Goal: Task Accomplishment & Management: Manage account settings

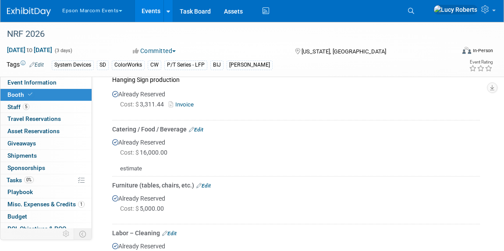
click at [99, 14] on button "Epson Marcom Events" at bounding box center [97, 9] width 72 height 18
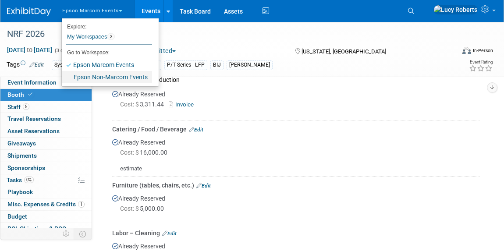
click at [103, 77] on link "Epson Non-Marcom Events" at bounding box center [107, 77] width 90 height 12
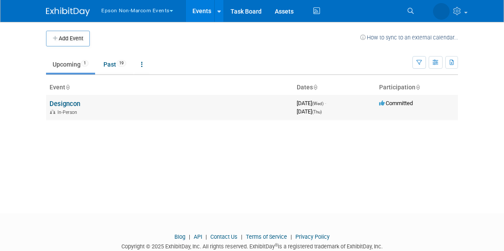
click at [60, 106] on link "Designcon" at bounding box center [64, 104] width 31 height 8
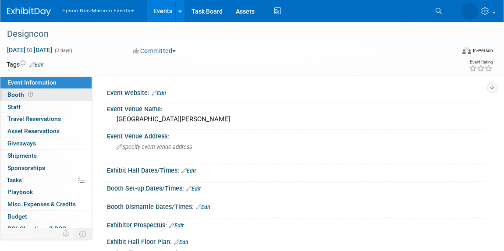
click at [46, 93] on link "Booth" at bounding box center [45, 95] width 91 height 12
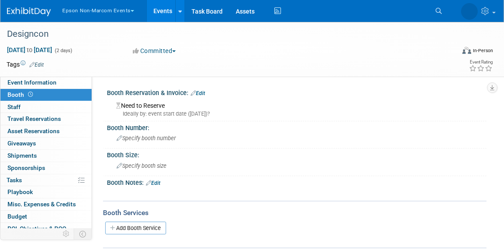
click at [197, 93] on link "Edit" at bounding box center [197, 93] width 14 height 6
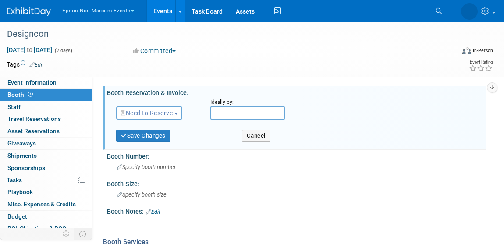
click at [165, 111] on span "Need to Reserve" at bounding box center [146, 112] width 52 height 7
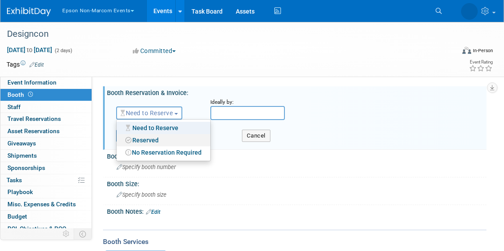
click at [166, 141] on link "Reserved" at bounding box center [163, 140] width 94 height 12
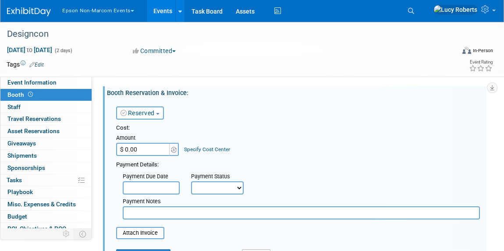
click at [142, 149] on input "$ 0.00" at bounding box center [143, 149] width 55 height 13
type input "$ 7,162.50"
click at [159, 211] on input "text" at bounding box center [301, 212] width 357 height 13
paste input "View payment request 165228 in E-Payment."
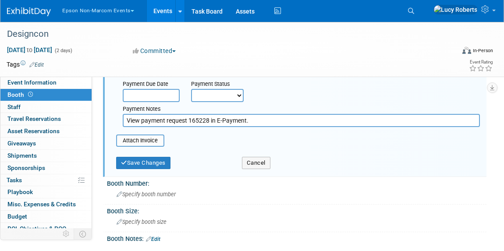
scroll to position [119, 0]
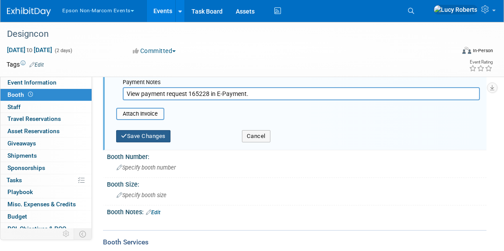
type input "View payment request 165228 in E-Payment."
click at [147, 138] on button "Save Changes" at bounding box center [143, 136] width 54 height 12
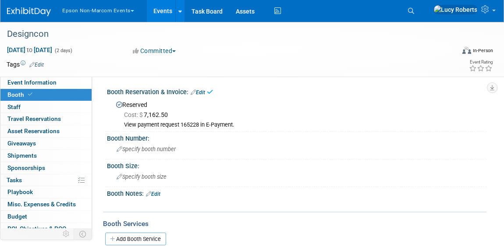
scroll to position [0, 0]
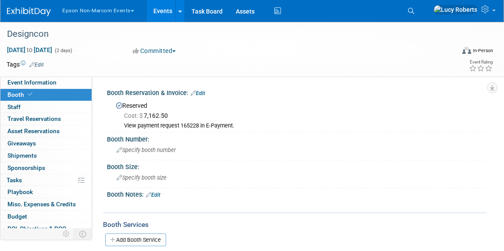
click at [87, 6] on button "Epson Non-Marcom Events" at bounding box center [103, 9] width 84 height 18
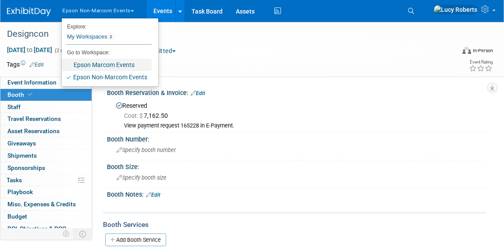
click at [136, 66] on link "Epson Marcom Events" at bounding box center [107, 65] width 90 height 12
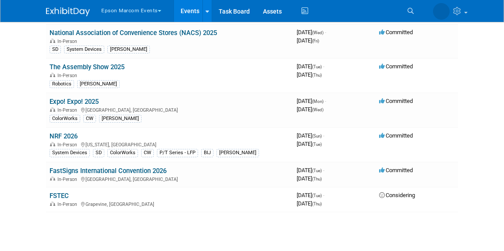
scroll to position [79, 0]
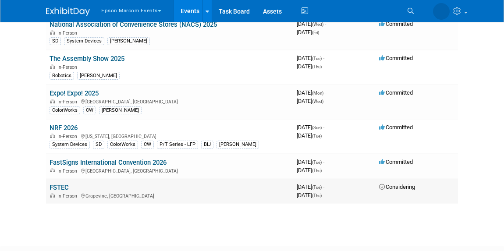
click at [54, 187] on link "FSTEC" at bounding box center [58, 187] width 19 height 8
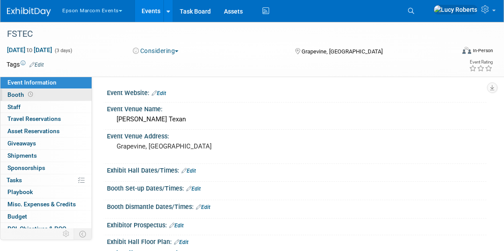
click at [66, 93] on link "Booth" at bounding box center [45, 95] width 91 height 12
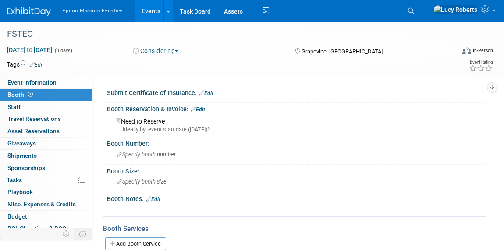
click at [203, 109] on link "Edit" at bounding box center [197, 109] width 14 height 6
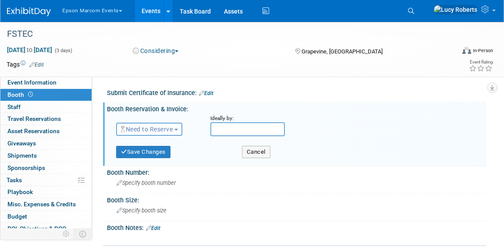
click at [172, 126] on span "Need to Reserve" at bounding box center [146, 129] width 52 height 7
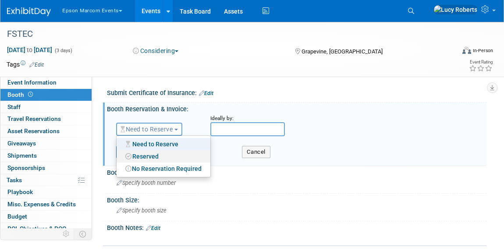
click at [182, 156] on link "Reserved" at bounding box center [163, 156] width 94 height 12
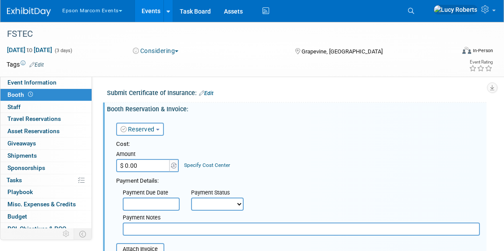
click at [157, 171] on input "$ 0.00" at bounding box center [143, 165] width 55 height 13
click at [236, 136] on div "Reserved Need to Reserve Reserved No Reservation Required Ideally by:" at bounding box center [297, 127] width 377 height 25
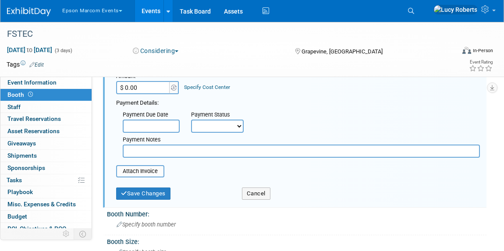
scroll to position [79, 0]
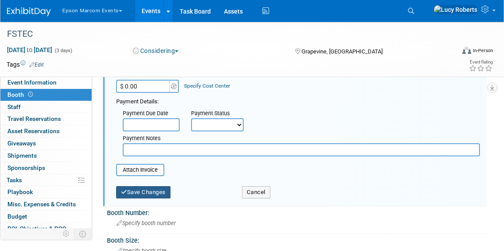
click at [148, 194] on button "Save Changes" at bounding box center [143, 192] width 54 height 12
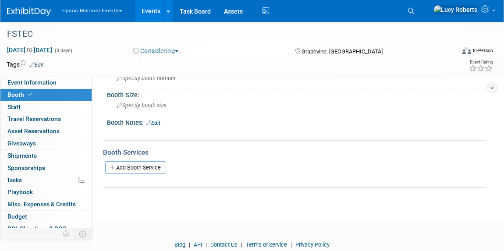
click at [82, 13] on button "Epson Marcom Events" at bounding box center [97, 9] width 72 height 18
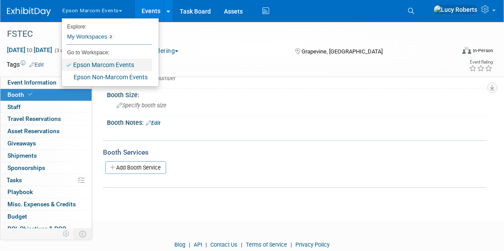
click at [99, 67] on link "Epson Marcom Events" at bounding box center [107, 65] width 90 height 12
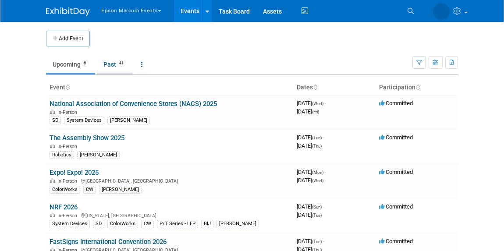
click at [116, 65] on link "Past 41" at bounding box center [115, 64] width 36 height 17
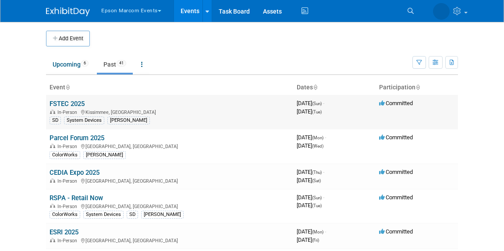
click at [75, 106] on link "FSTEC 2025" at bounding box center [66, 104] width 35 height 8
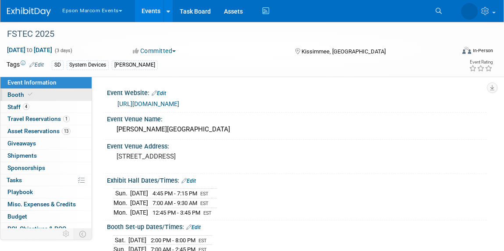
click at [72, 99] on link "Booth" at bounding box center [45, 95] width 91 height 12
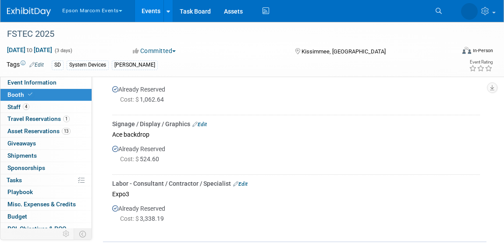
scroll to position [677, 0]
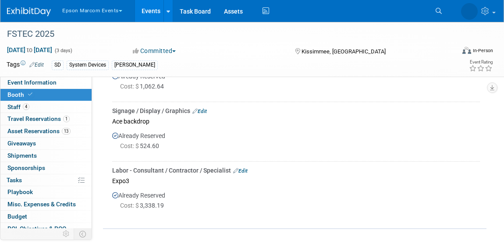
click at [245, 169] on link "Edit" at bounding box center [240, 171] width 14 height 6
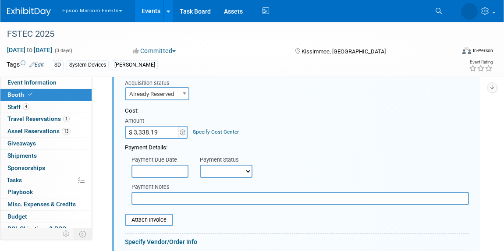
scroll to position [816, 0]
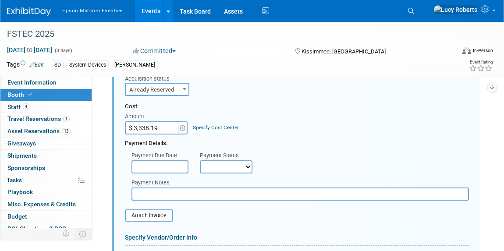
click at [208, 192] on input "text" at bounding box center [299, 193] width 337 height 13
paste input "View payment request 164955 in E-Payment."
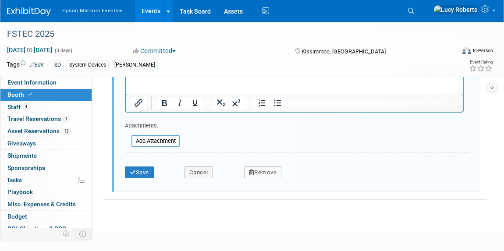
scroll to position [1015, 0]
type input "View payment request 164955 in E-Payment."
click at [142, 170] on button "Save" at bounding box center [139, 172] width 29 height 12
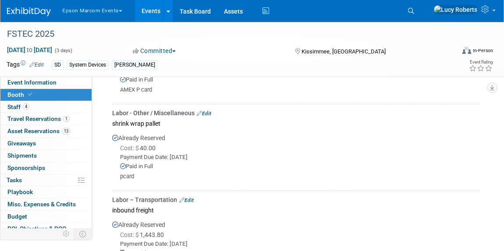
scroll to position [299, 0]
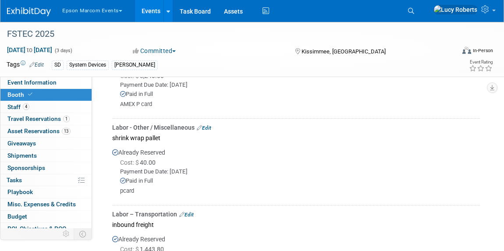
click at [25, 17] on div "Epson Marcom Events Explore: My Workspaces 2 Go to Workspace: Epson Marcom Even…" at bounding box center [246, 11] width 479 height 22
click at [42, 10] on img at bounding box center [29, 11] width 44 height 9
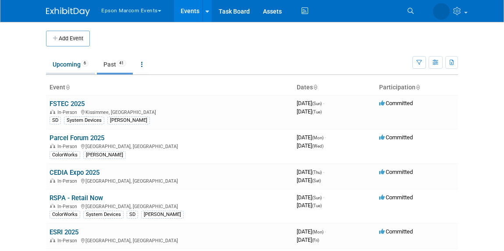
click at [68, 65] on link "Upcoming 6" at bounding box center [70, 64] width 49 height 17
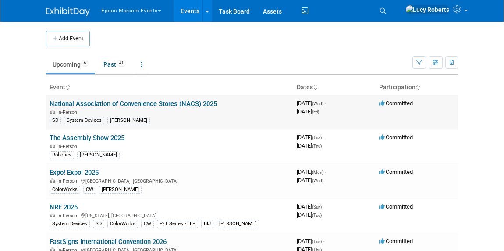
click at [99, 102] on link "National Association of Convenience Stores (NACS) 2025" at bounding box center [132, 104] width 167 height 8
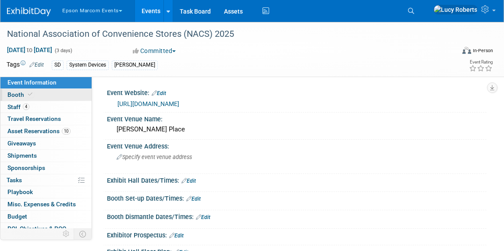
click at [35, 92] on link "Booth" at bounding box center [45, 95] width 91 height 12
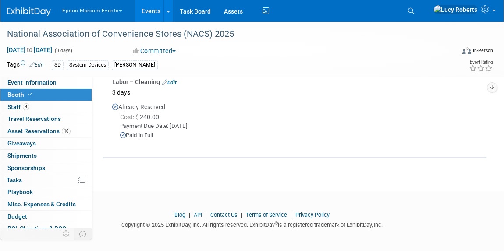
scroll to position [131, 0]
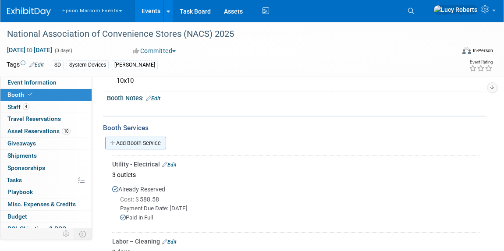
click at [140, 140] on link "Add Booth Service" at bounding box center [135, 143] width 61 height 13
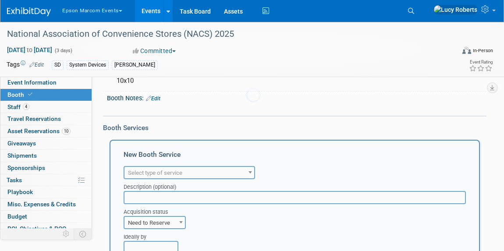
scroll to position [0, 0]
click at [166, 171] on span "Select type of service" at bounding box center [155, 172] width 54 height 7
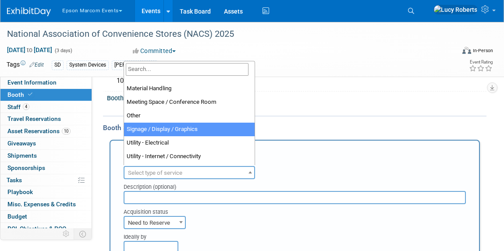
scroll to position [119, 0]
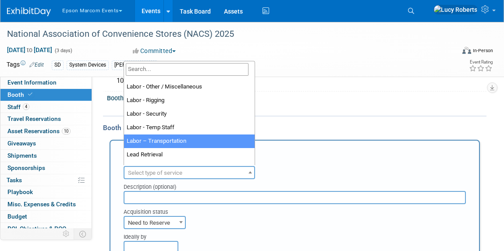
select select "15"
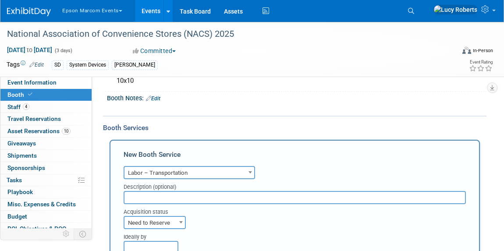
click at [157, 198] on input "text" at bounding box center [294, 197] width 342 height 13
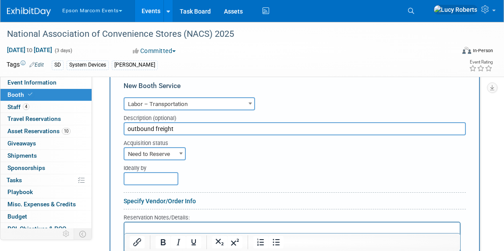
scroll to position [211, 0]
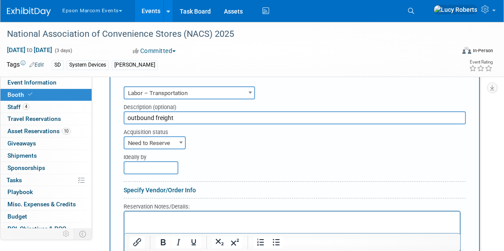
type input "outbound freight"
click at [139, 141] on span "Need to Reserve" at bounding box center [154, 143] width 60 height 12
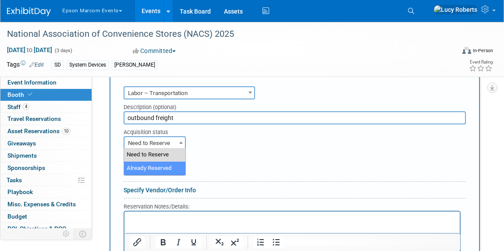
select select "2"
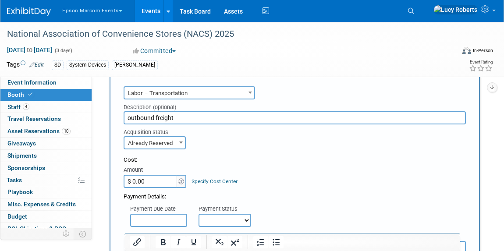
click at [145, 178] on input "$ 0.00" at bounding box center [150, 181] width 55 height 13
type input "$ 1,443.80"
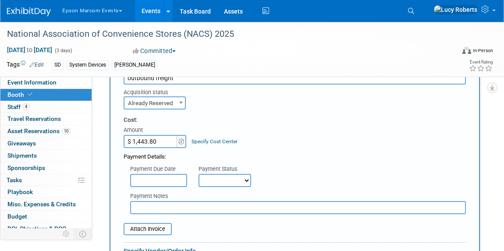
scroll to position [291, 0]
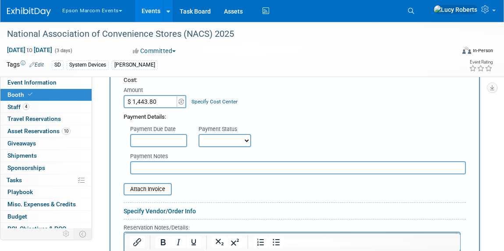
click at [162, 140] on input "text" at bounding box center [158, 140] width 57 height 13
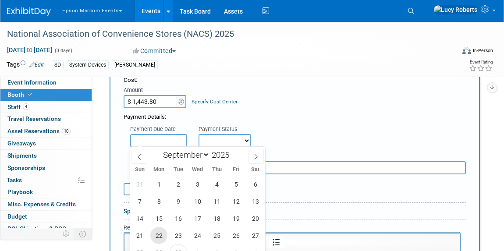
click at [153, 239] on span "22" at bounding box center [158, 235] width 17 height 17
type input "[DATE]"
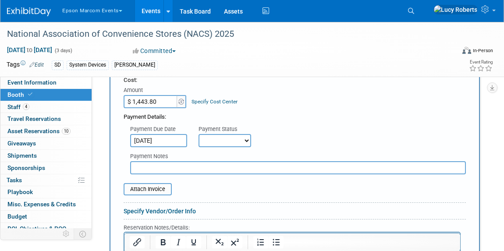
click at [212, 141] on select "Not Paid Yet Partially Paid Paid in Full" at bounding box center [224, 140] width 53 height 13
select select "1"
click at [198, 134] on select "Not Paid Yet Partially Paid Paid in Full" at bounding box center [224, 140] width 53 height 13
click at [207, 166] on input "text" at bounding box center [297, 167] width 335 height 13
paste input "View payment request 164948 in E-Payment."
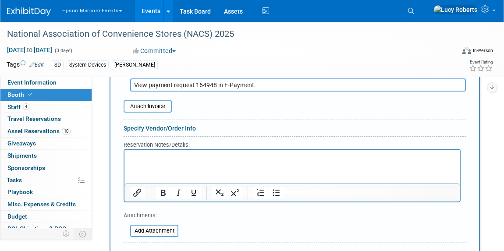
scroll to position [410, 0]
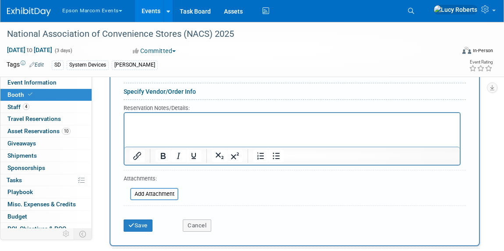
type input "View payment request 164948 in E-Payment."
click at [243, 122] on p "Rich Text Area. Press ALT-0 for help." at bounding box center [292, 120] width 325 height 8
click at [137, 224] on button "Save" at bounding box center [137, 225] width 29 height 12
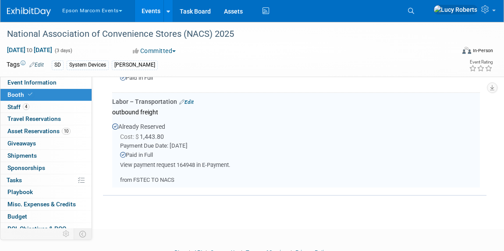
scroll to position [347, 0]
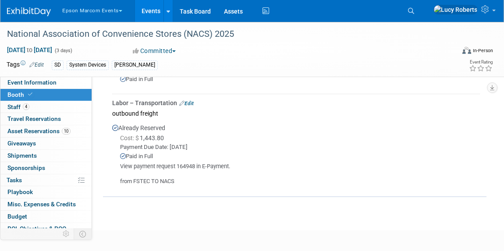
click at [30, 15] on img at bounding box center [29, 11] width 44 height 9
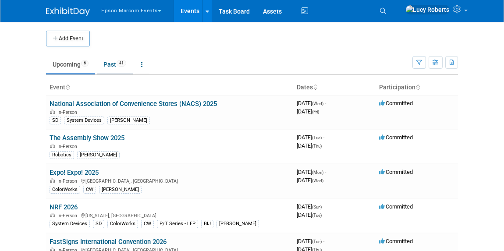
click at [110, 63] on link "Past 41" at bounding box center [115, 64] width 36 height 17
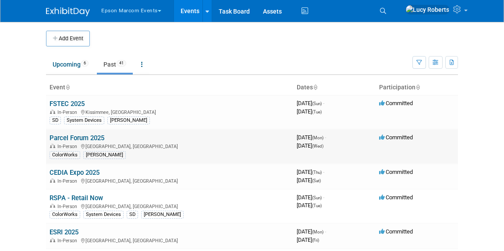
click at [93, 138] on link "Parcel Forum 2025" at bounding box center [76, 138] width 55 height 8
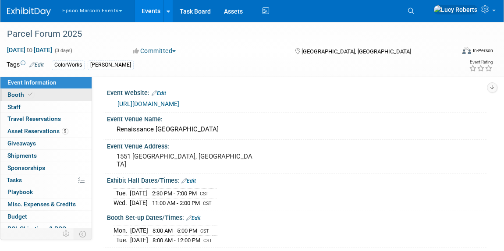
click at [39, 97] on link "Booth" at bounding box center [45, 95] width 91 height 12
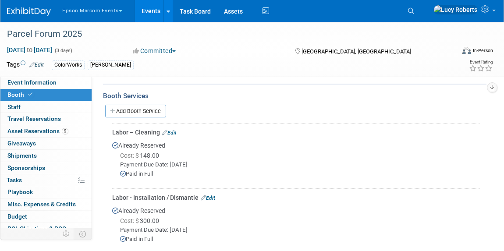
scroll to position [114, 0]
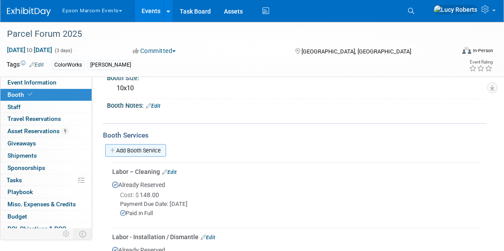
click at [135, 147] on link "Add Booth Service" at bounding box center [135, 150] width 61 height 13
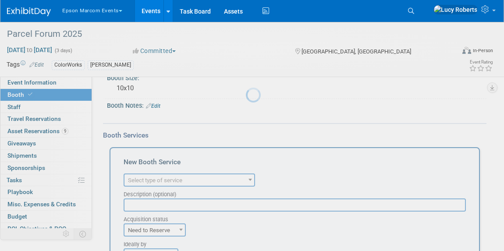
scroll to position [0, 0]
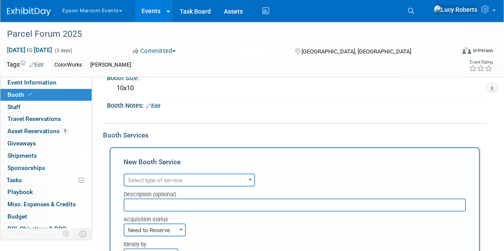
click at [164, 174] on span "Select type of service" at bounding box center [189, 180] width 130 height 12
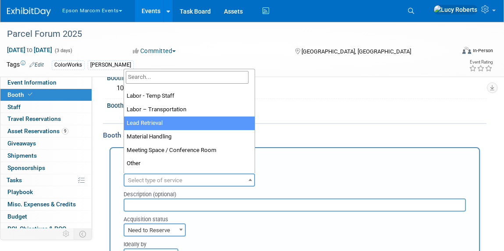
scroll to position [199, 0]
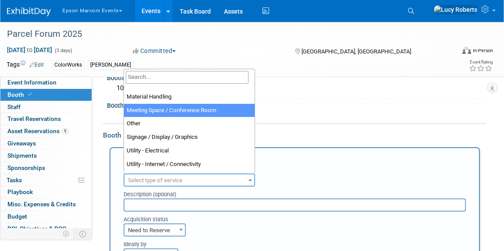
click at [265, 109] on div "X" at bounding box center [295, 111] width 368 height 4
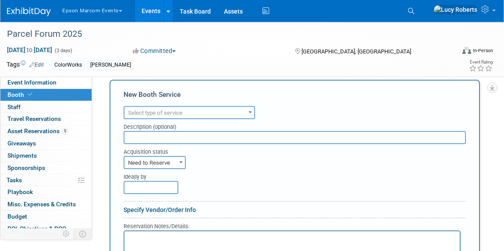
scroll to position [313, 0]
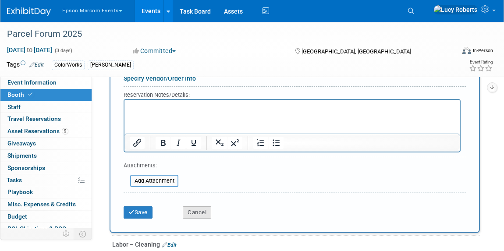
click at [187, 208] on button "Cancel" at bounding box center [197, 212] width 28 height 12
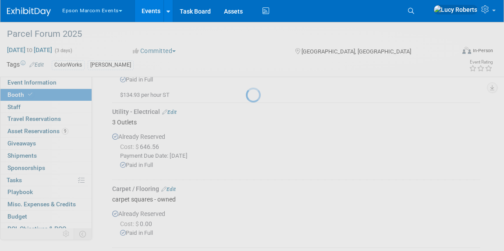
scroll to position [42, 0]
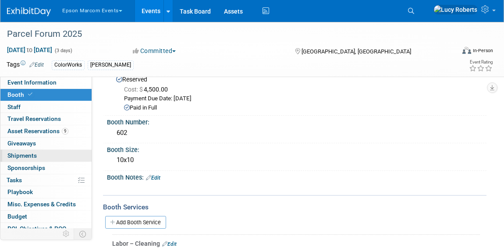
click at [36, 159] on link "0 Shipments 0" at bounding box center [45, 156] width 91 height 12
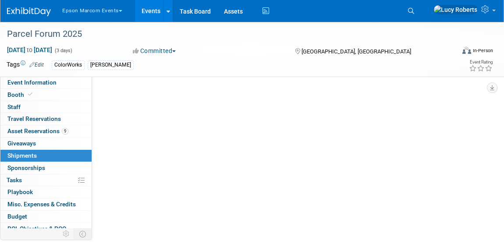
scroll to position [0, 0]
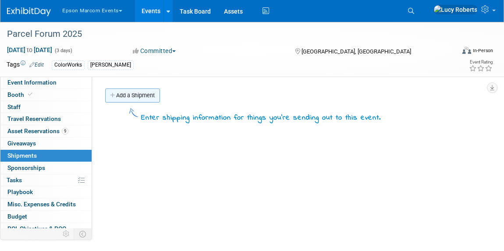
click at [129, 94] on link "Add a Shipment" at bounding box center [132, 95] width 55 height 14
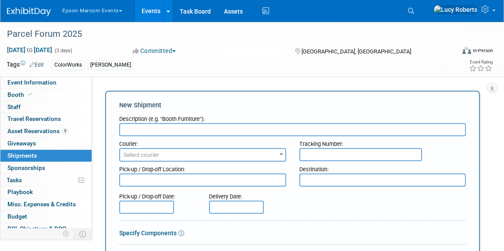
click at [155, 129] on input "text" at bounding box center [292, 129] width 346 height 13
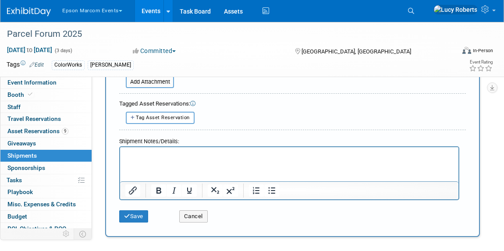
scroll to position [318, 0]
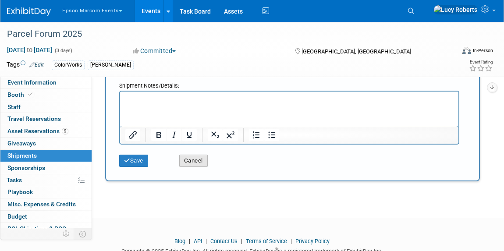
click at [190, 159] on button "Cancel" at bounding box center [193, 161] width 28 height 12
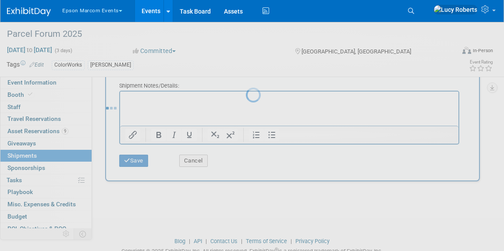
scroll to position [0, 0]
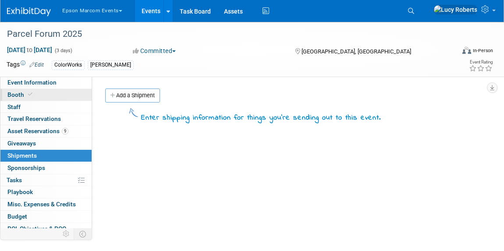
click at [45, 98] on link "Booth" at bounding box center [45, 95] width 91 height 12
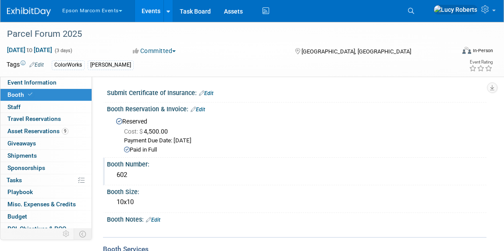
scroll to position [159, 0]
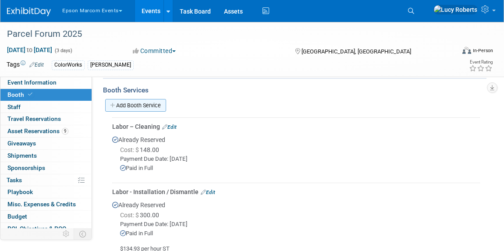
click at [164, 105] on link "Add Booth Service" at bounding box center [135, 105] width 61 height 13
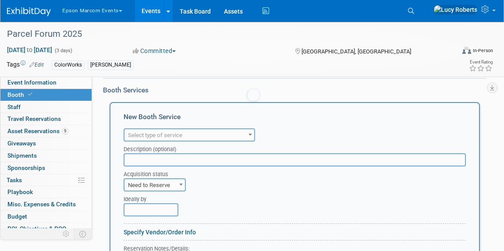
scroll to position [0, 0]
click at [205, 131] on span "Select type of service" at bounding box center [189, 135] width 130 height 12
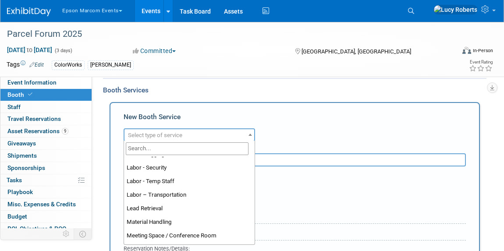
scroll to position [159, 0]
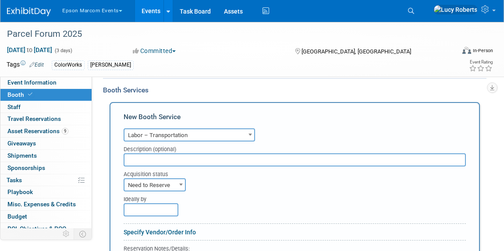
select select "15"
click at [203, 160] on input "text" at bounding box center [294, 159] width 342 height 13
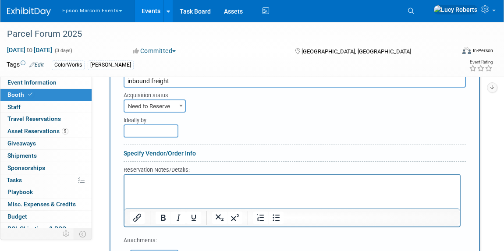
scroll to position [239, 0]
type input "inbound freight"
click at [173, 102] on span "Need to Reserve" at bounding box center [154, 105] width 60 height 12
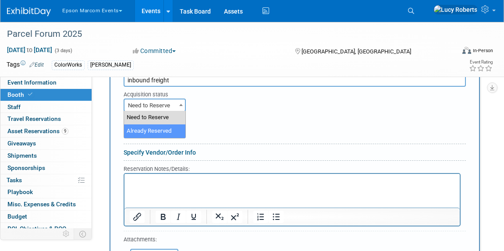
select select "2"
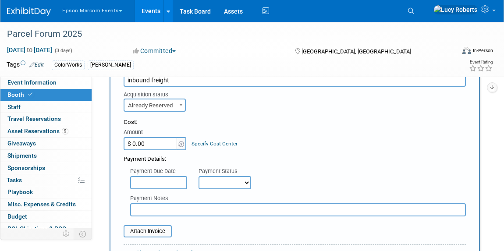
click at [162, 143] on input "$ 0.00" at bounding box center [150, 143] width 55 height 13
type input "$ 1,325.02"
click at [245, 207] on input "text" at bounding box center [297, 209] width 335 height 13
paste input "View payment request 164889 in E-Payment."
type input "View payment request 164889 in E-Payment."
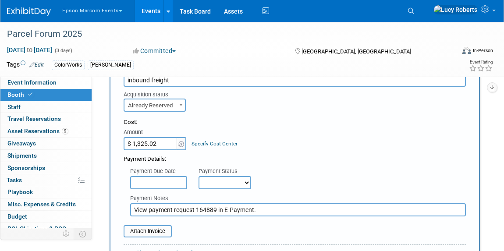
click at [169, 180] on input "text" at bounding box center [158, 182] width 57 height 13
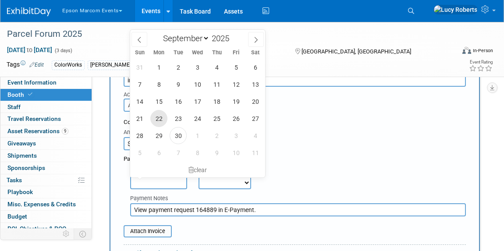
click at [159, 116] on span "22" at bounding box center [158, 118] width 17 height 17
type input "[DATE]"
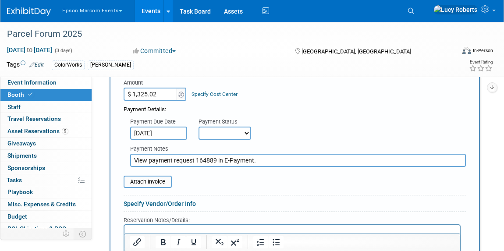
scroll to position [279, 0]
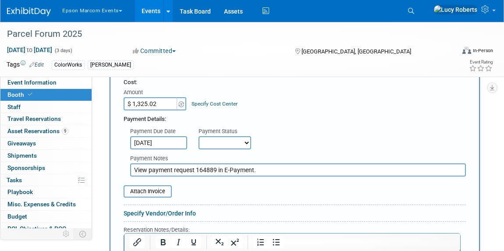
click at [247, 145] on select "Not Paid Yet Partially Paid Paid in Full" at bounding box center [224, 142] width 53 height 13
select select "1"
click at [198, 136] on select "Not Paid Yet Partially Paid Paid in Full" at bounding box center [224, 142] width 53 height 13
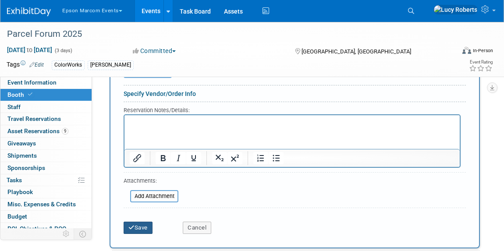
click at [136, 226] on button "Save" at bounding box center [137, 228] width 29 height 12
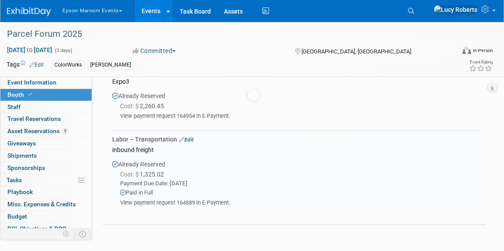
scroll to position [727, 0]
